Goal: Task Accomplishment & Management: Use online tool/utility

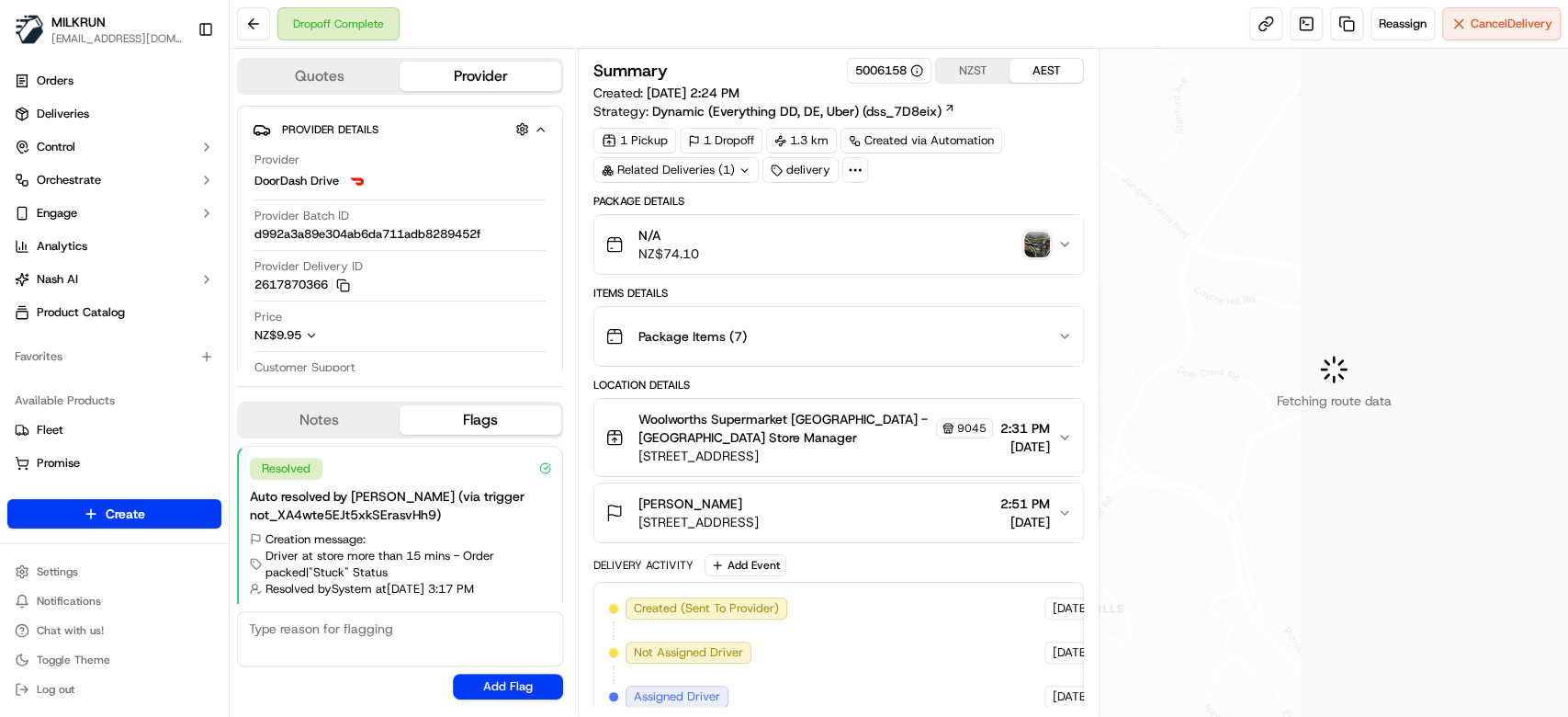
scroll to position [227, 0]
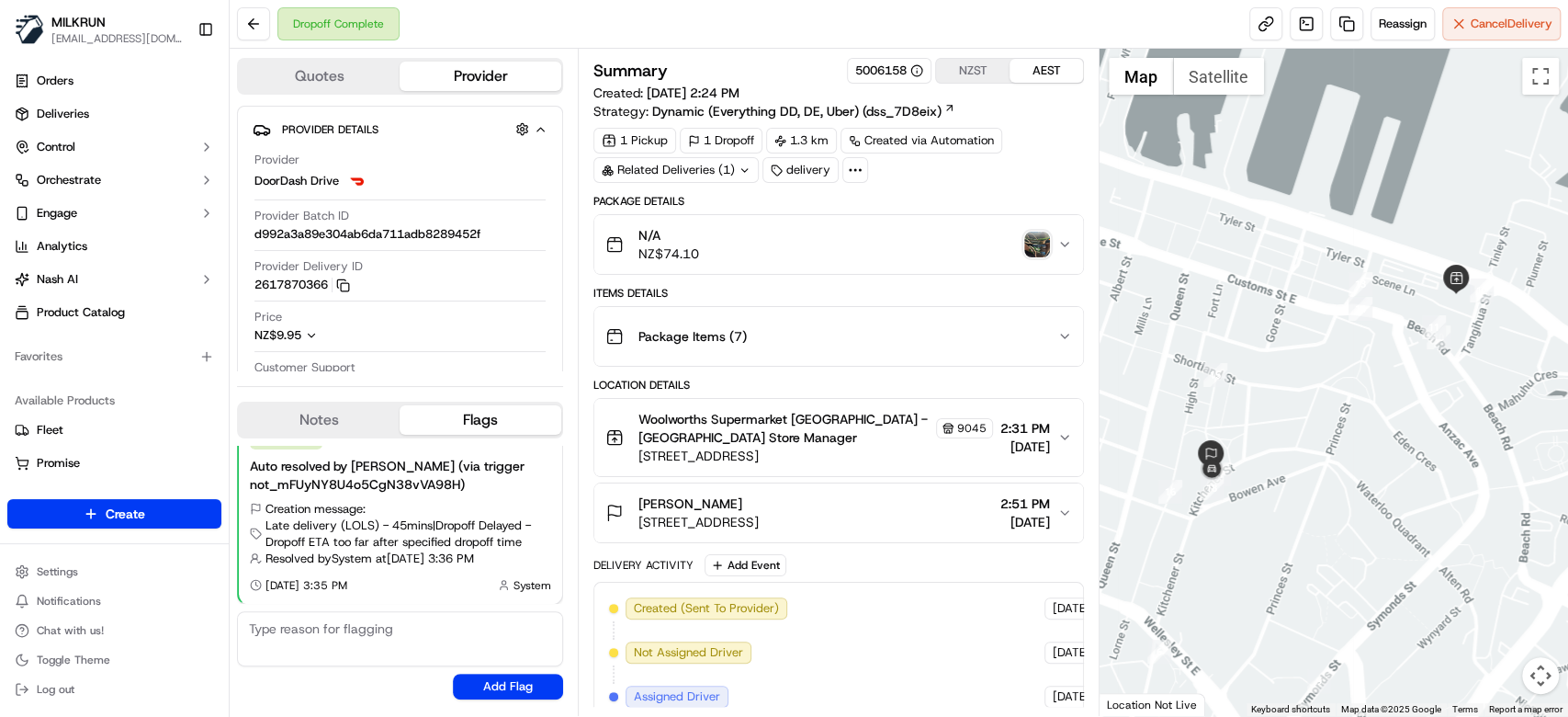
click at [1046, 239] on img "button" at bounding box center [1037, 244] width 25 height 26
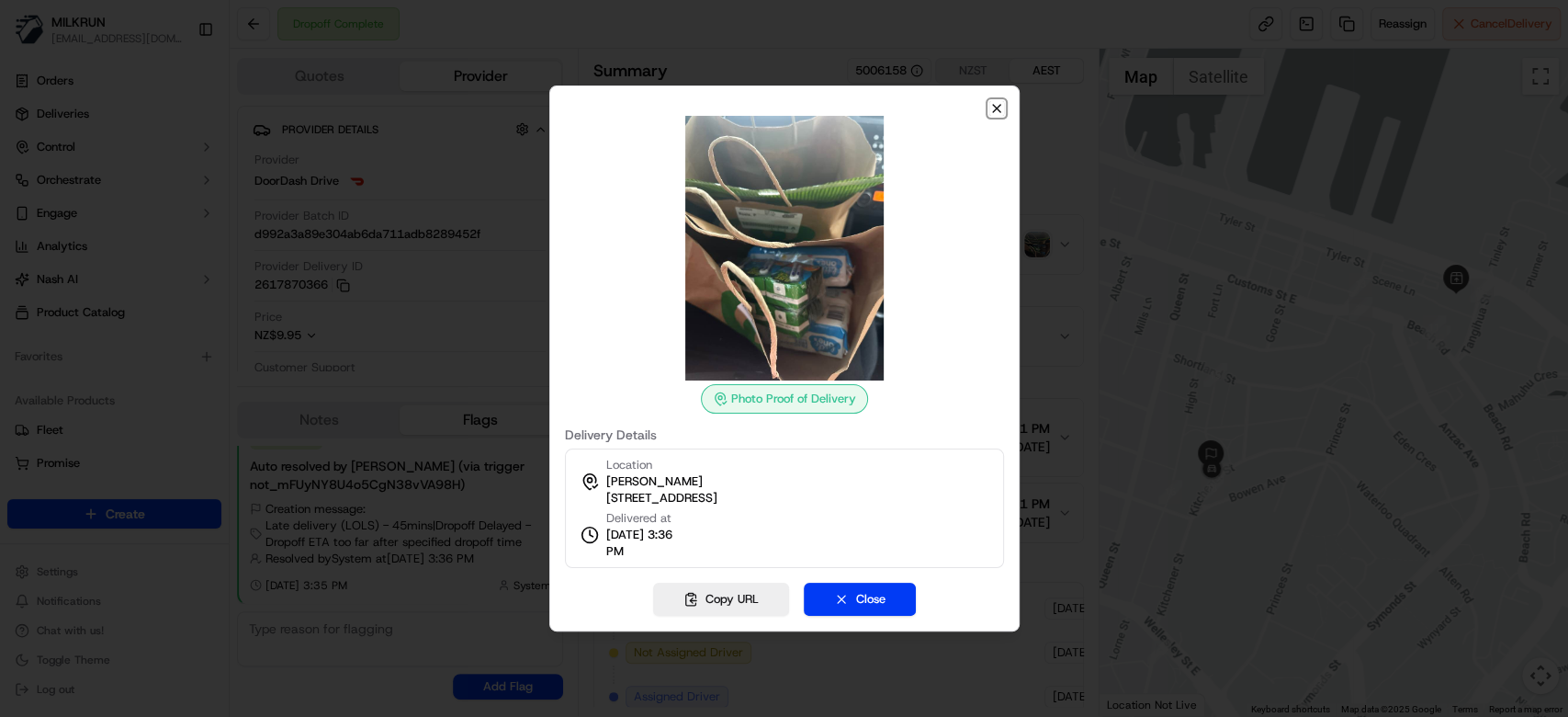
click at [993, 105] on icon "button" at bounding box center [997, 109] width 8 height 8
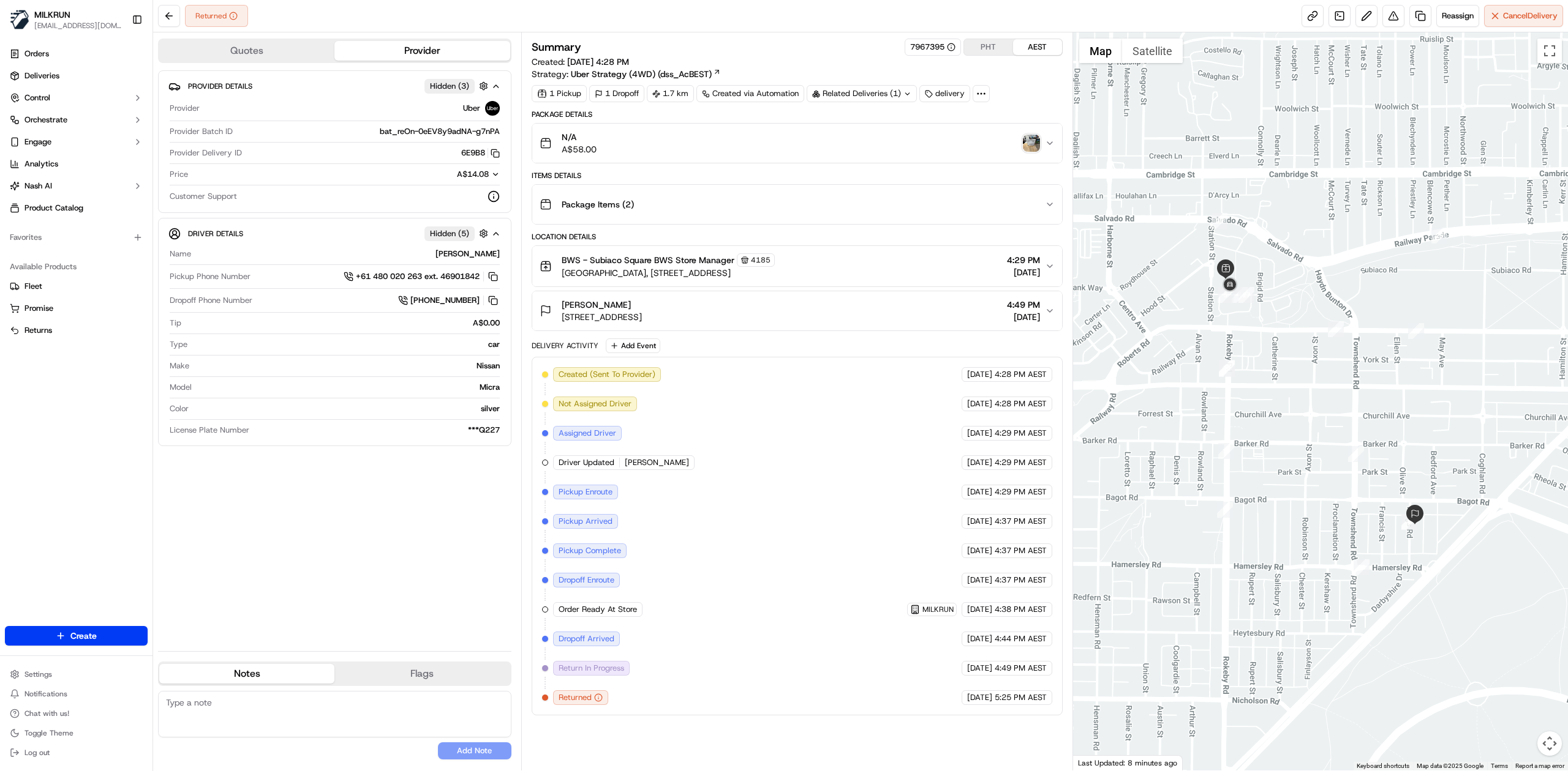
click at [1024, 148] on img "button" at bounding box center [1031, 143] width 17 height 17
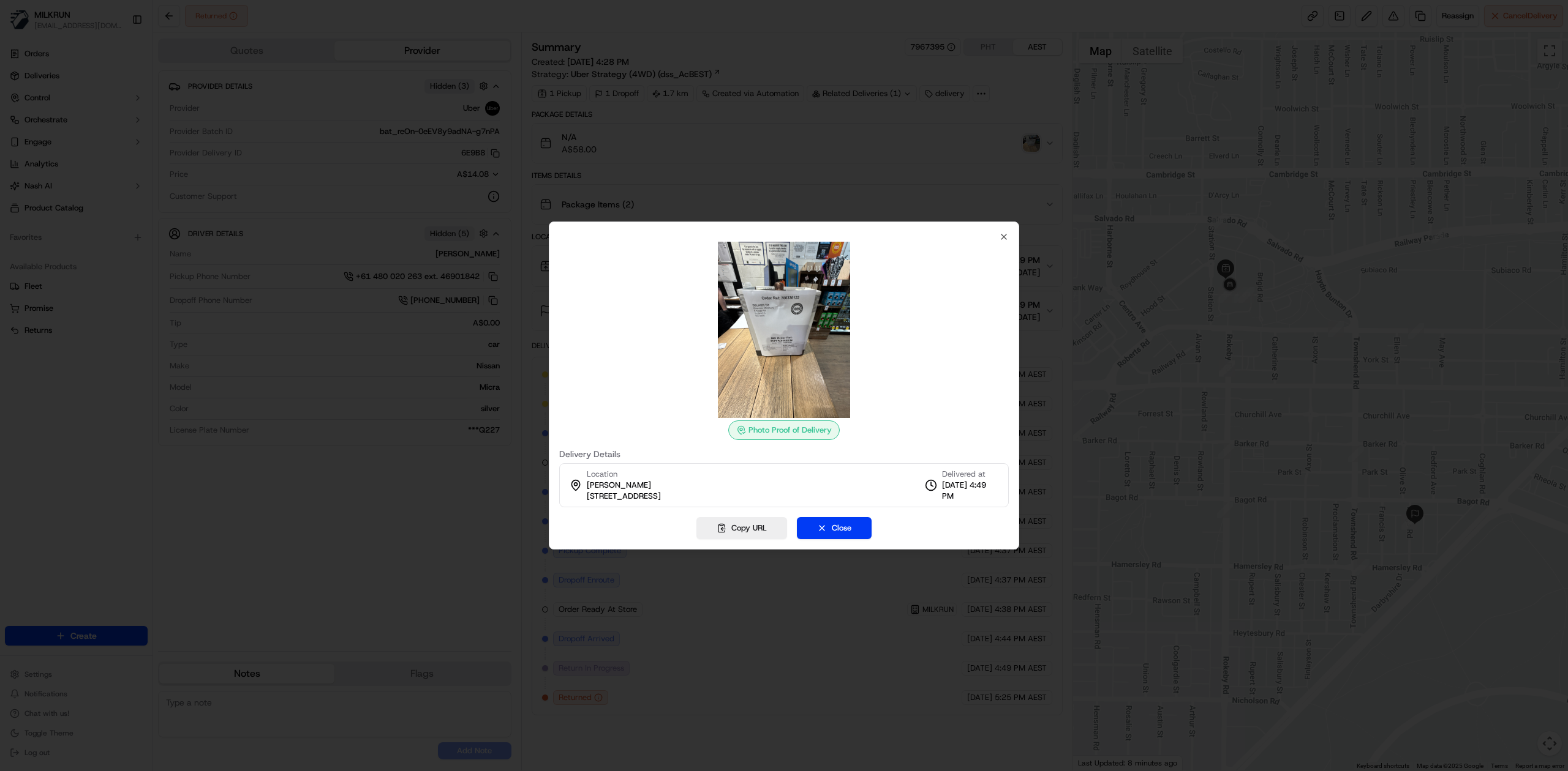
click at [885, 170] on div at bounding box center [784, 386] width 1568 height 771
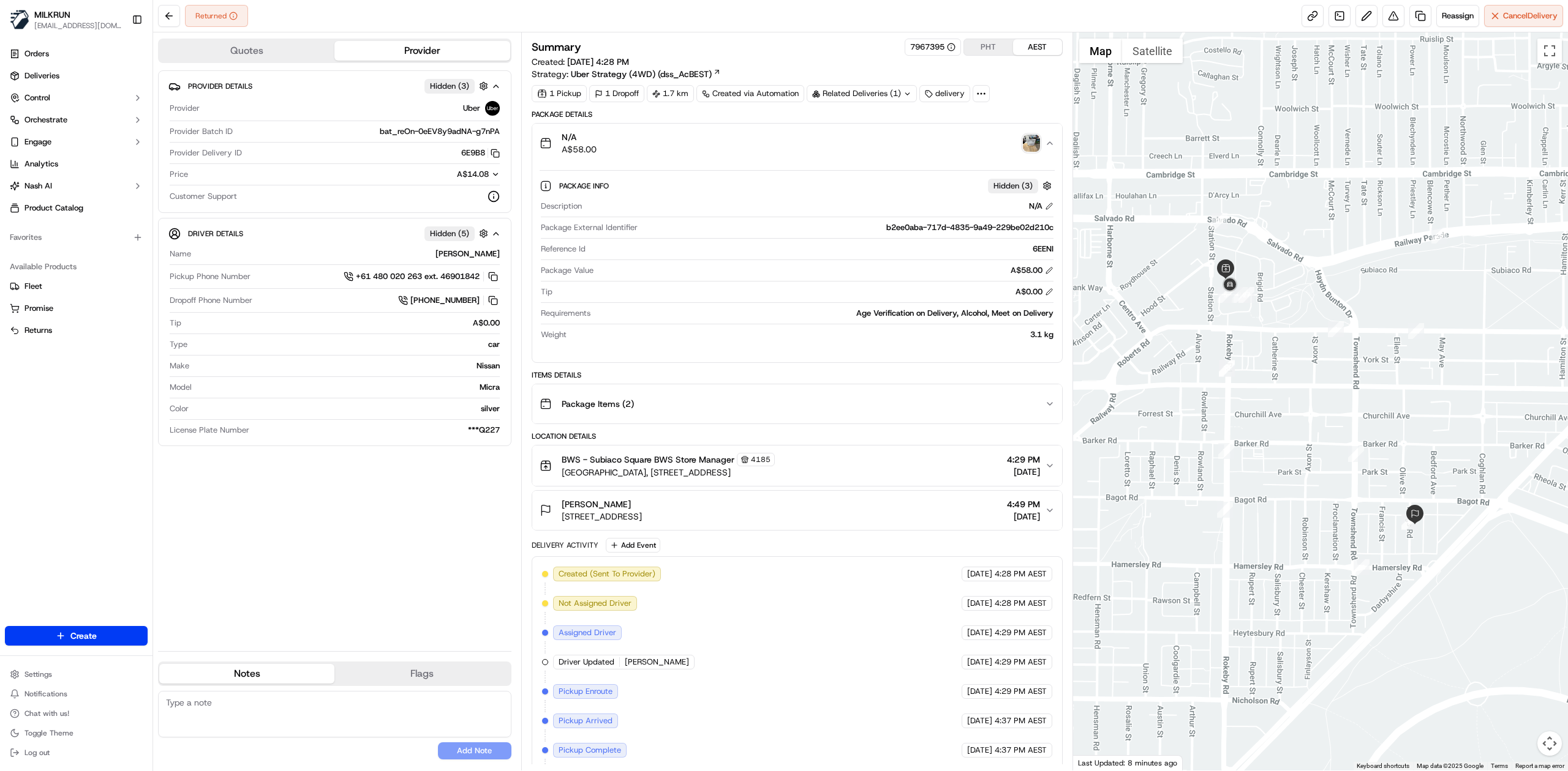
click at [895, 169] on div "Package Info Hidden ( 3 ) Description N/A Package External Identifier b2ee0aba-…" at bounding box center [797, 258] width 530 height 190
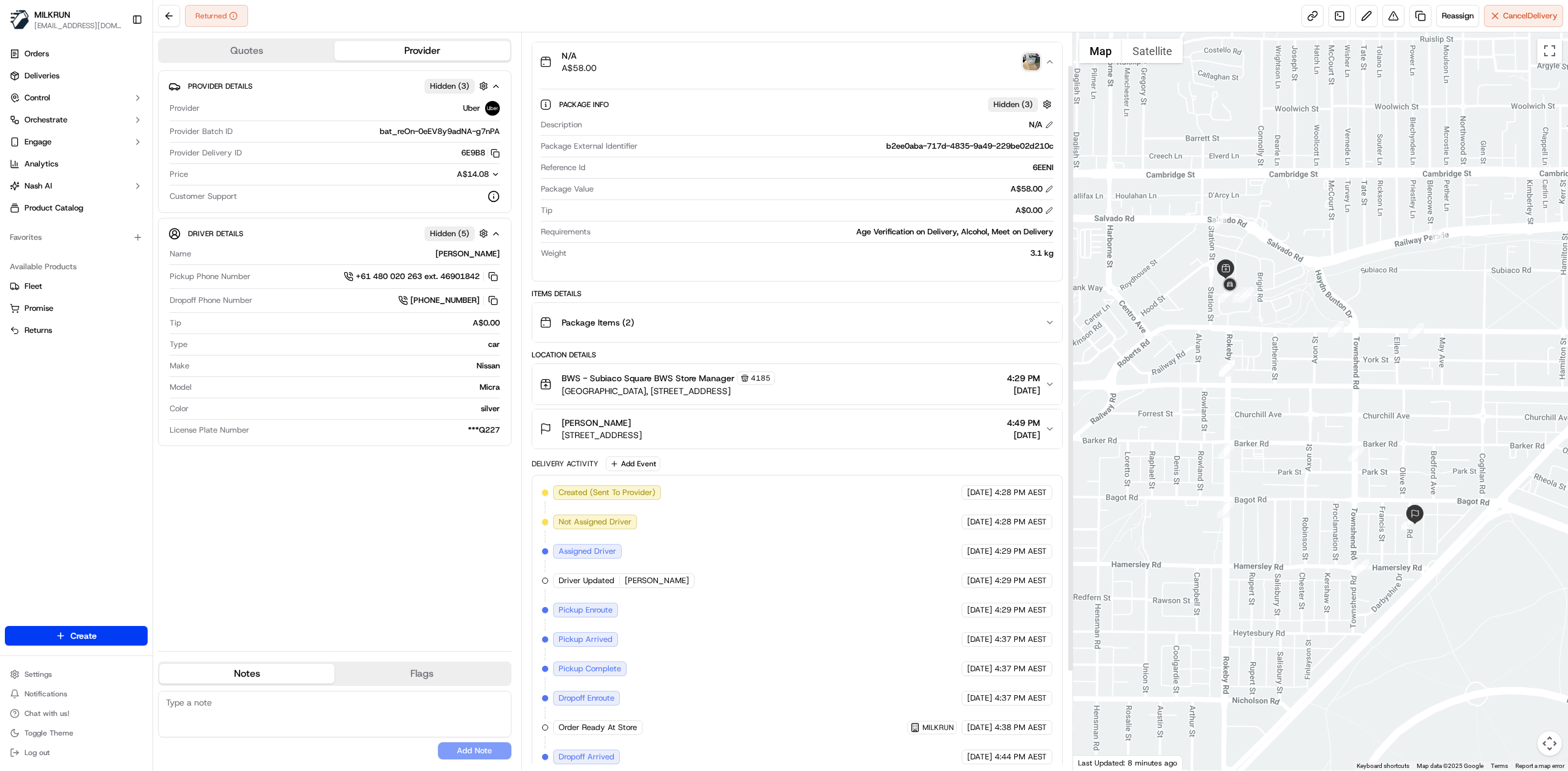
scroll to position [159, 0]
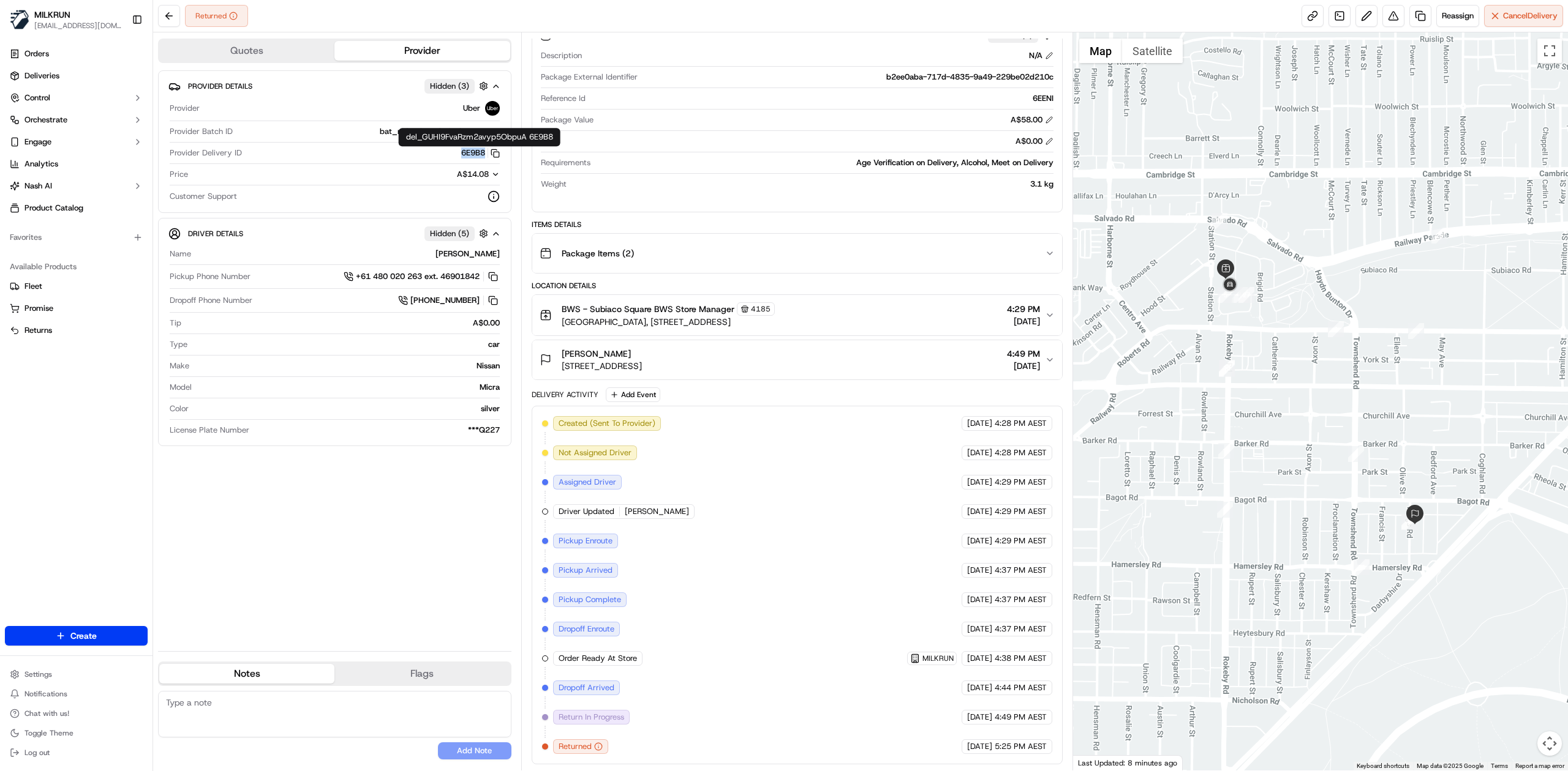
drag, startPoint x: 454, startPoint y: 152, endPoint x: 485, endPoint y: 154, distance: 31.1
click at [485, 154] on div "6E9B8 Copy del_GUHI9FvaRzm2avyp5ObpuA 6E9B8" at bounding box center [373, 153] width 253 height 11
copy button "6E9B8"
click at [413, 164] on div "Provider Delivery ID 6E9B8 Copy del_GUHI9FvaRzm2avyp5ObpuA 6E9B8" at bounding box center [335, 156] width 330 height 16
drag, startPoint x: 447, startPoint y: 152, endPoint x: 485, endPoint y: 155, distance: 38.1
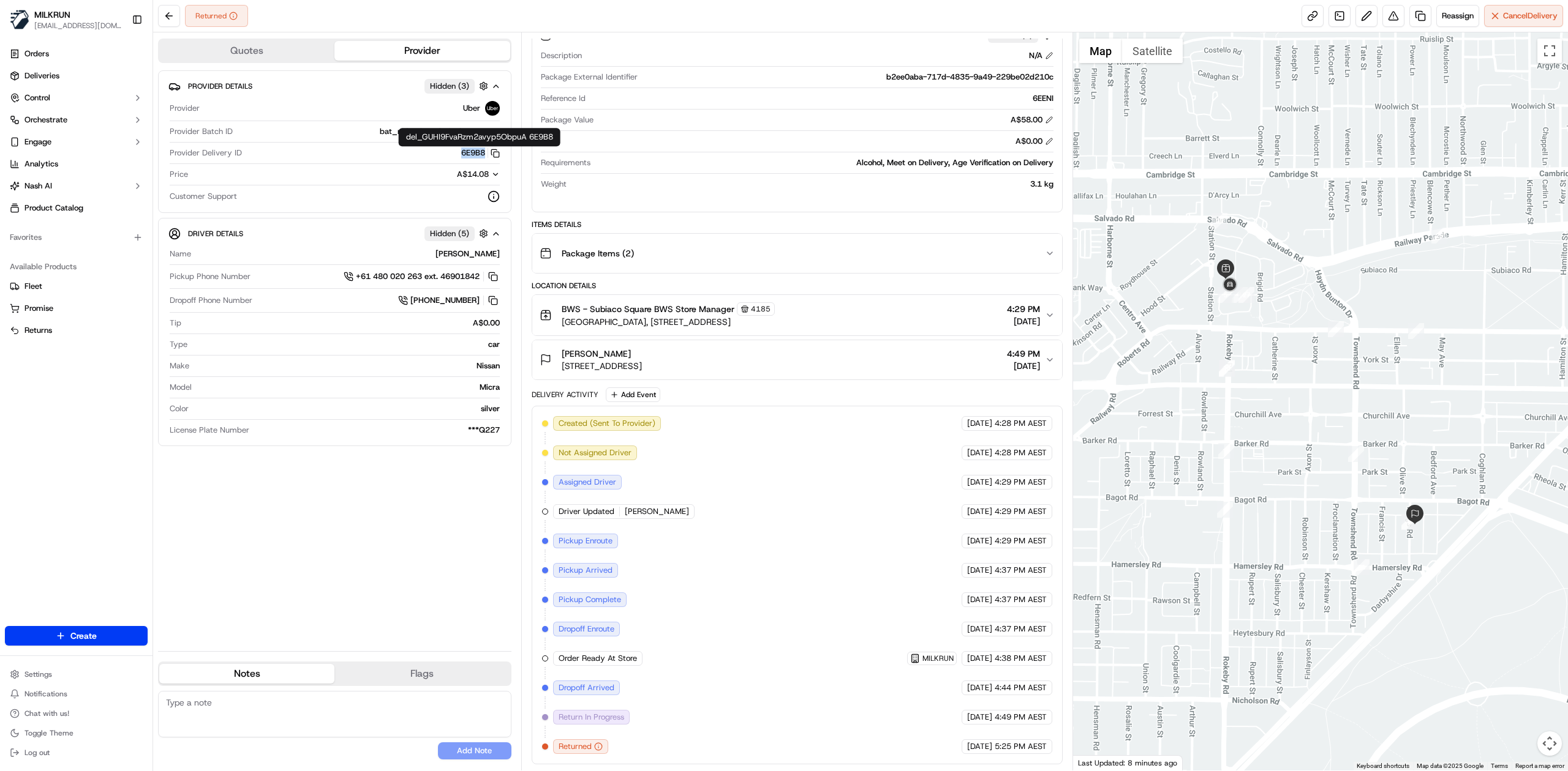
click at [485, 155] on div "6E9B8 Copy del_GUHI9FvaRzm2avyp5ObpuA 6E9B8" at bounding box center [373, 153] width 253 height 11
click at [395, 477] on div "Provider Details Hidden ( 3 ) Provider Uber Provider Batch ID bat_reOn-0eEV8y9a…" at bounding box center [335, 356] width 354 height 571
drag, startPoint x: 454, startPoint y: 154, endPoint x: 486, endPoint y: 154, distance: 32.0
click at [486, 154] on div "6E9B8 Copy del_GUHI9FvaRzm2avyp5ObpuA 6E9B8" at bounding box center [373, 153] width 253 height 11
copy button "6E9B8"
